Goal: Task Accomplishment & Management: Use online tool/utility

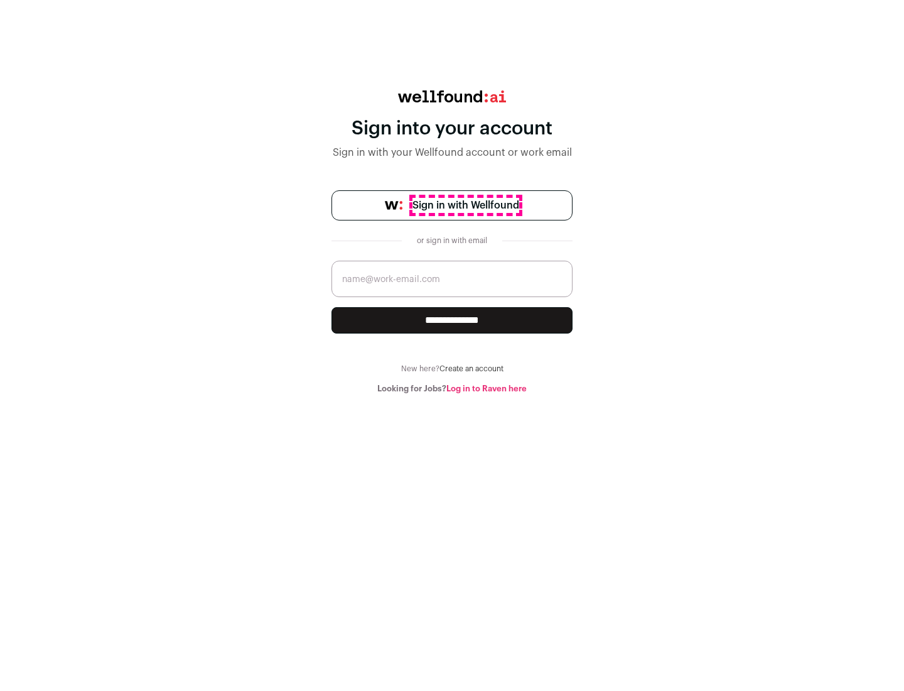
click at [465, 205] on span "Sign in with Wellfound" at bounding box center [465, 205] width 107 height 15
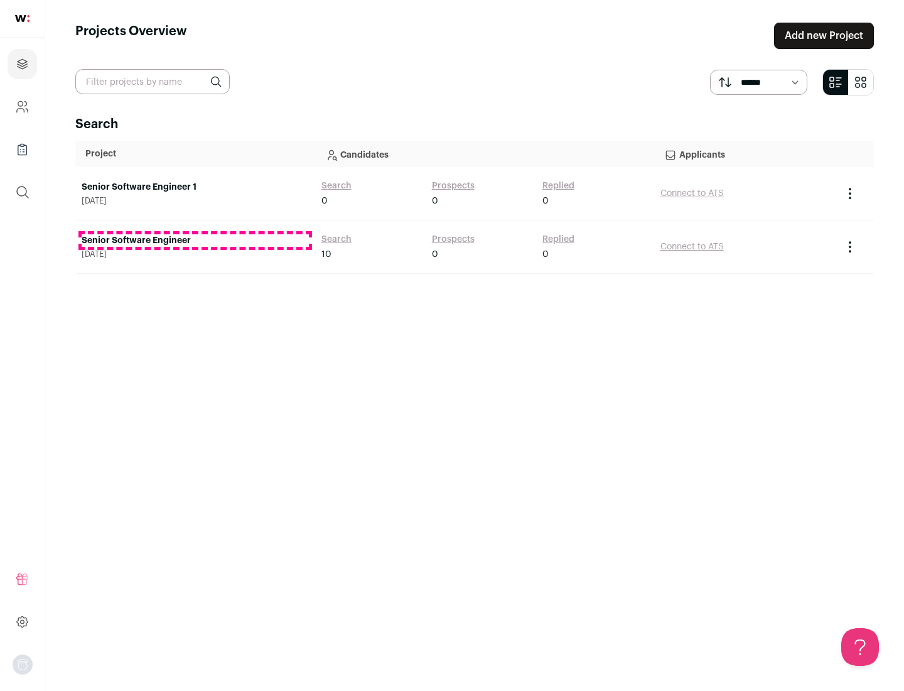
click at [195, 240] on link "Senior Software Engineer" at bounding box center [195, 240] width 227 height 13
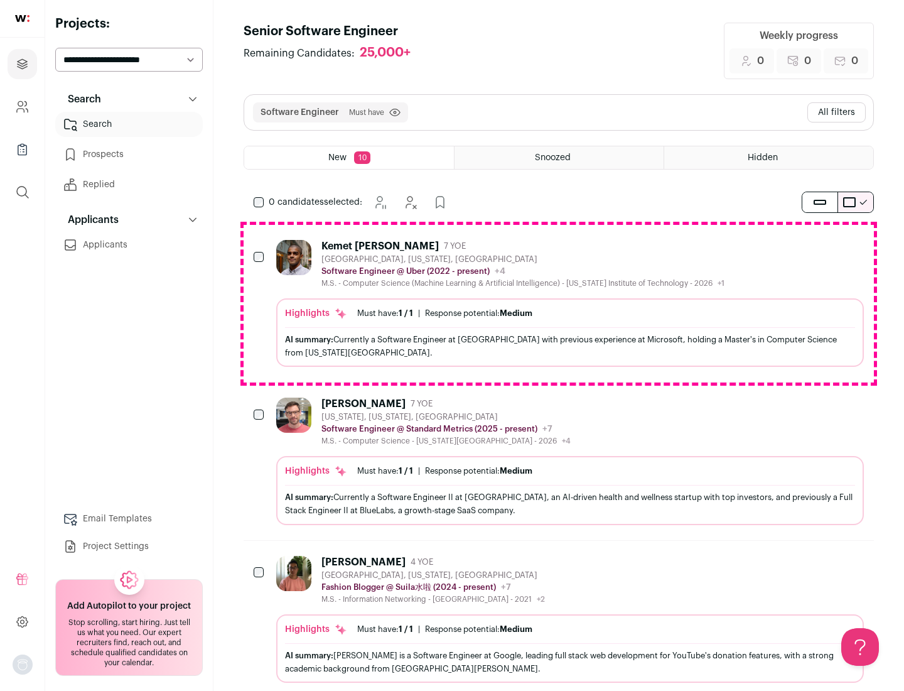
click at [559, 303] on div "Highlights Must have: 1 / 1 How many must haves have been fulfilled? | Response…" at bounding box center [570, 332] width 588 height 68
